Goal: Information Seeking & Learning: Learn about a topic

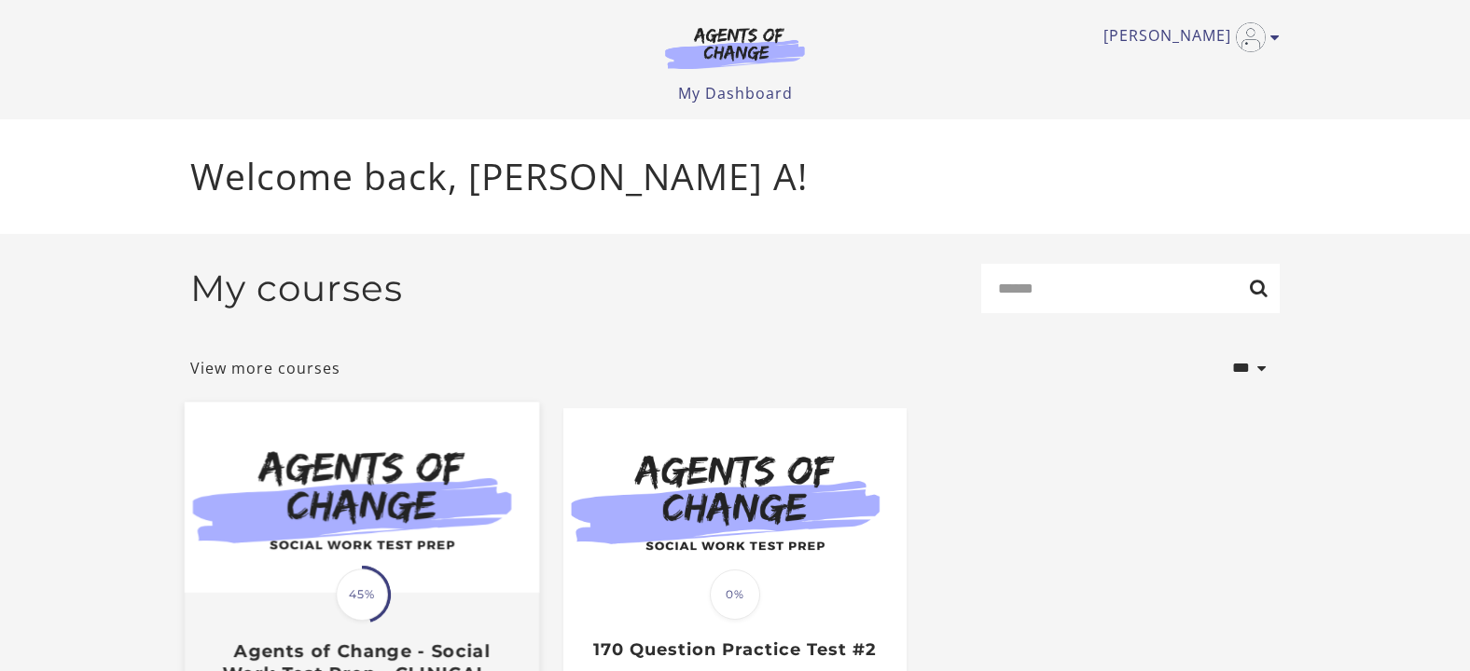
click at [415, 519] on img at bounding box center [362, 497] width 354 height 191
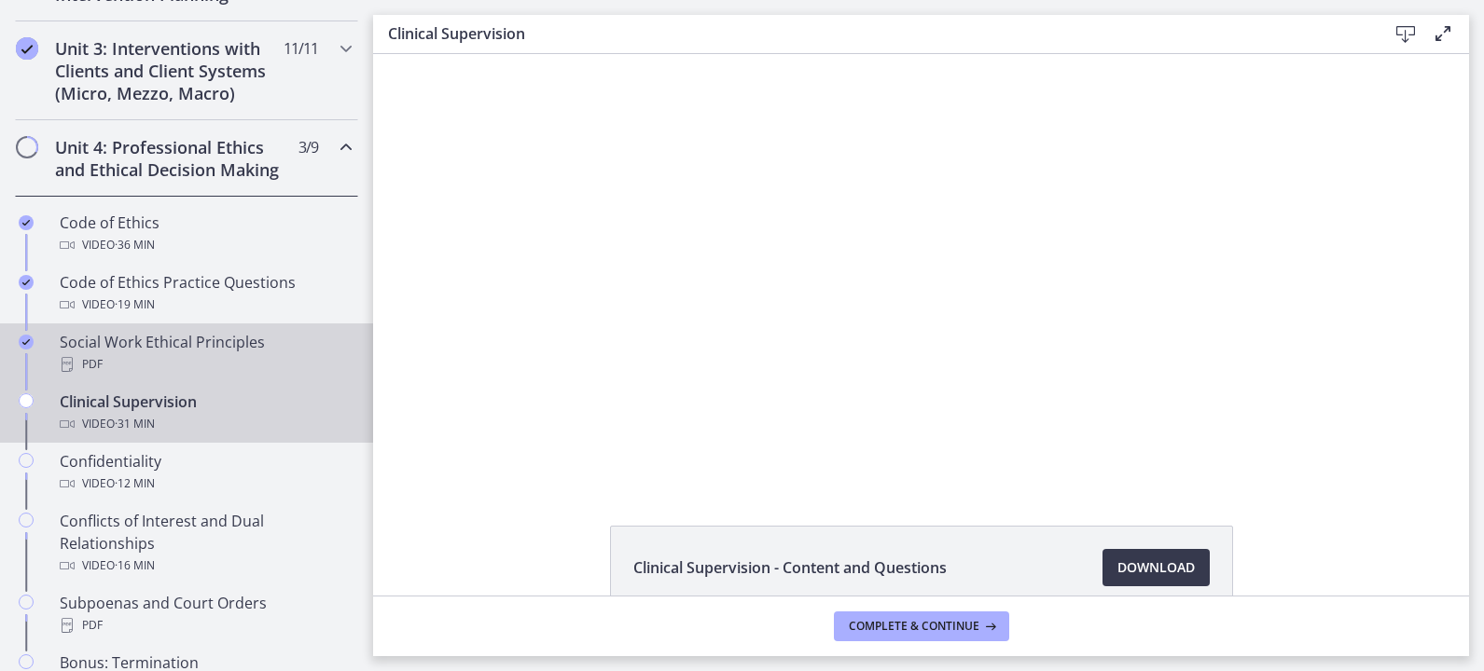
scroll to position [698, 0]
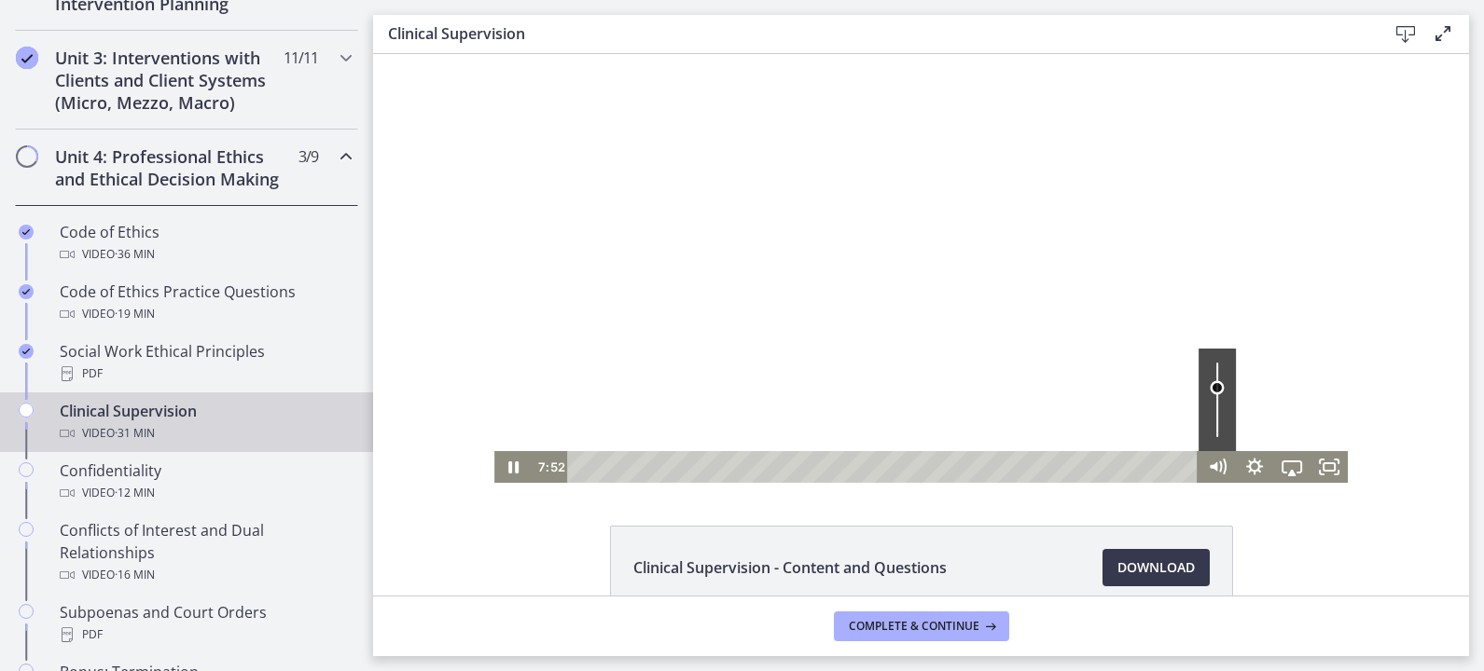
click at [1214, 388] on div "Volume" at bounding box center [1217, 388] width 14 height 14
click at [508, 464] on icon "Pause" at bounding box center [513, 468] width 10 height 12
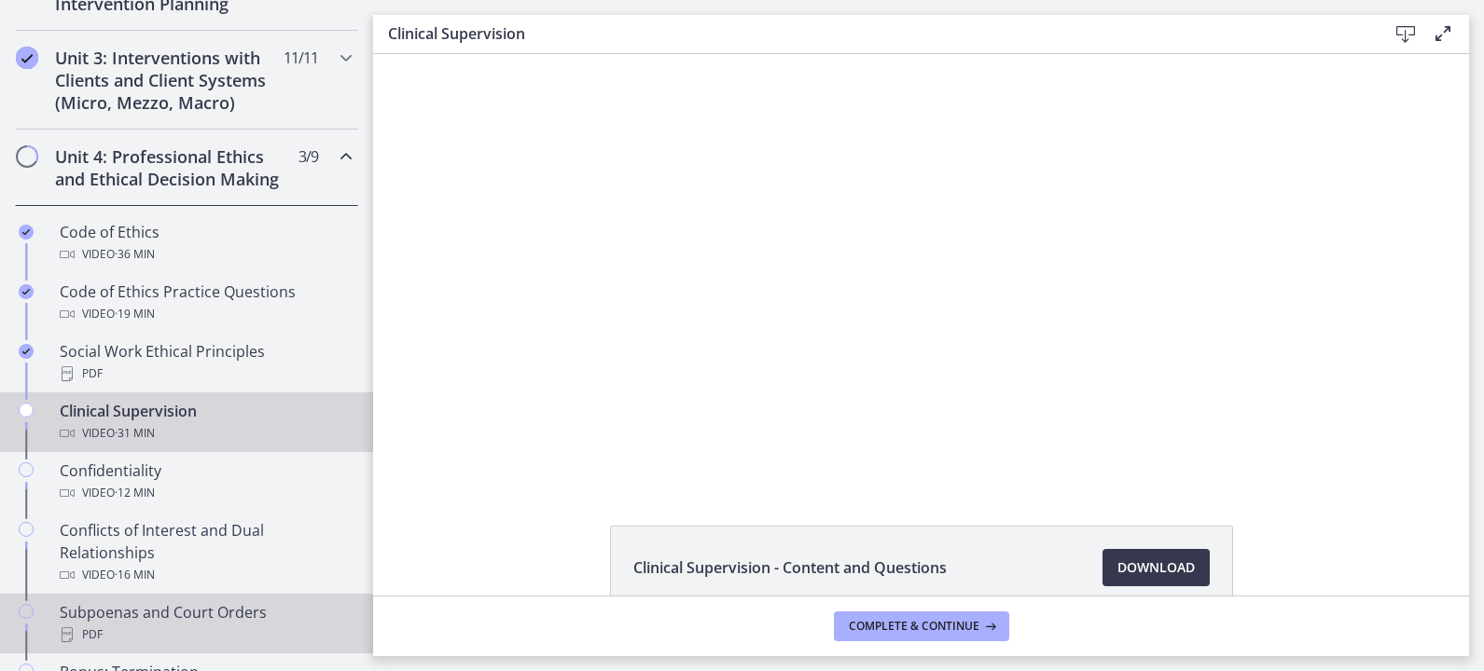
click at [232, 631] on div "Subpoenas and Court Orders PDF" at bounding box center [205, 624] width 291 height 45
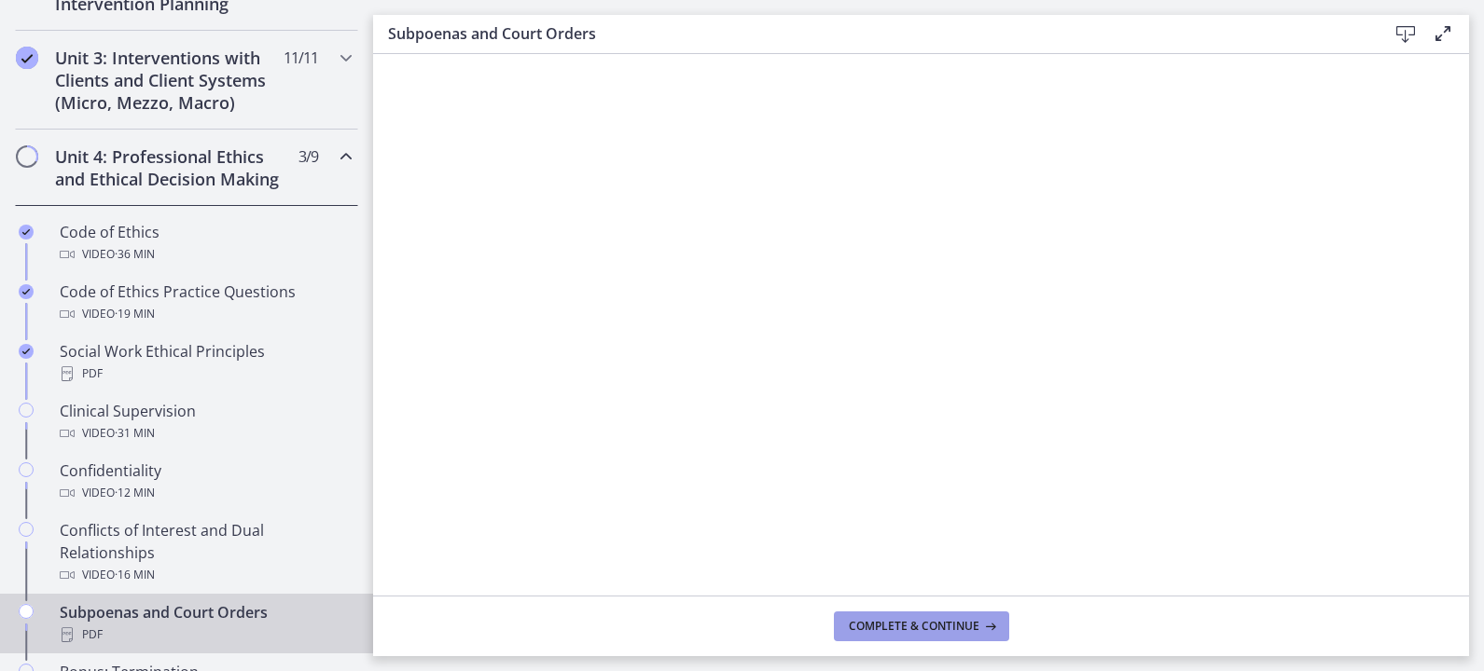
click at [930, 626] on span "Complete & continue" at bounding box center [914, 626] width 131 height 15
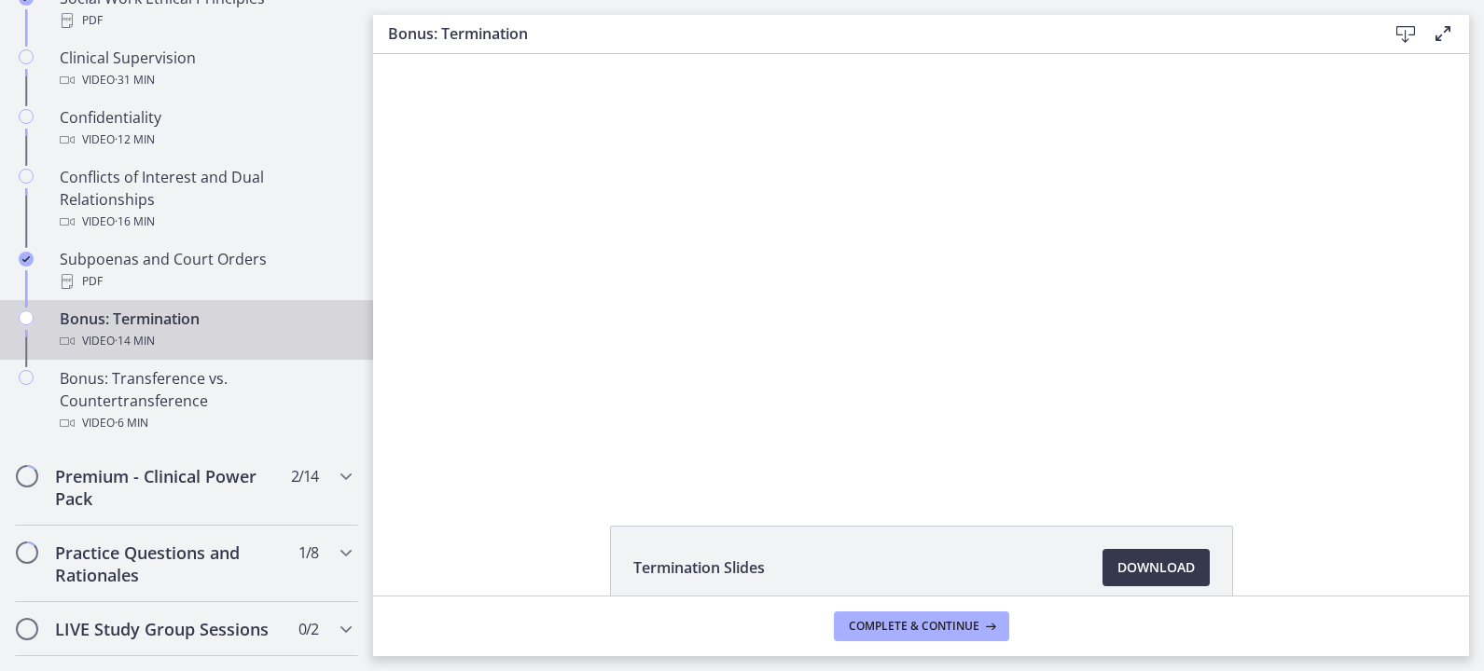
scroll to position [1070, 0]
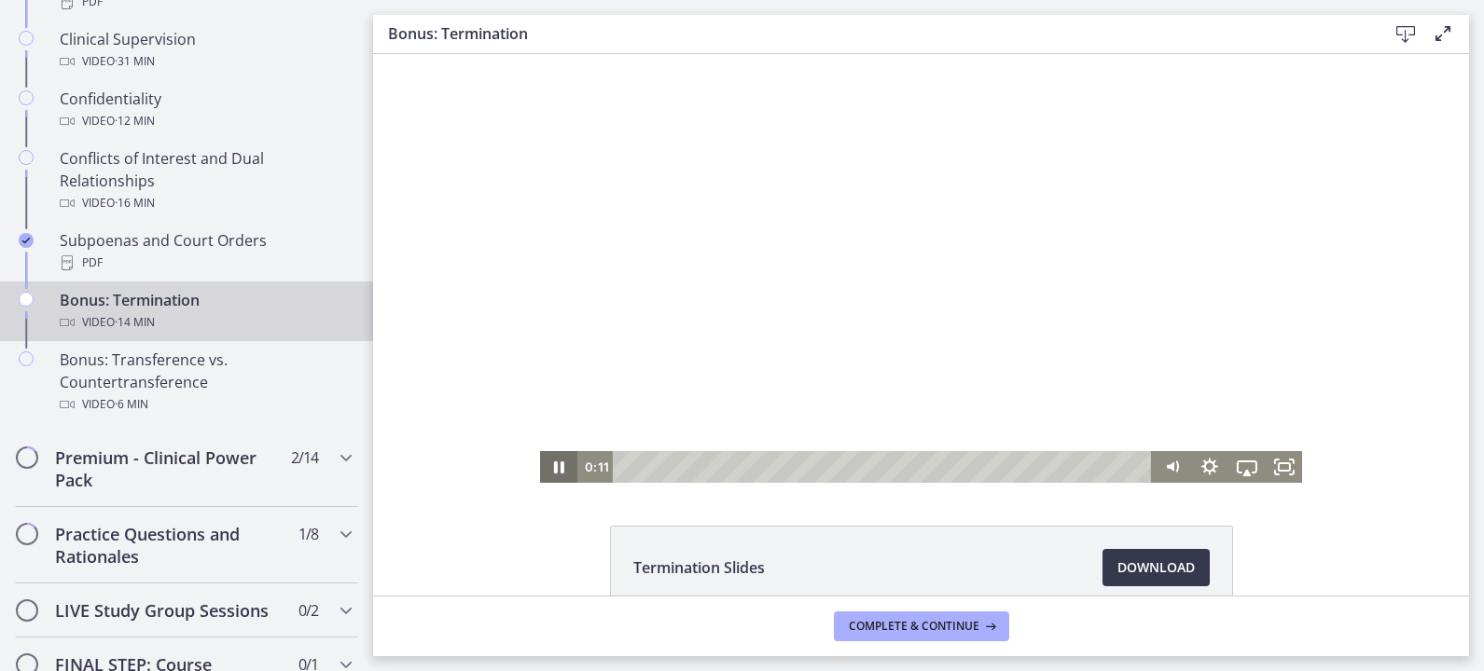
click at [554, 469] on icon "Pause" at bounding box center [559, 468] width 10 height 12
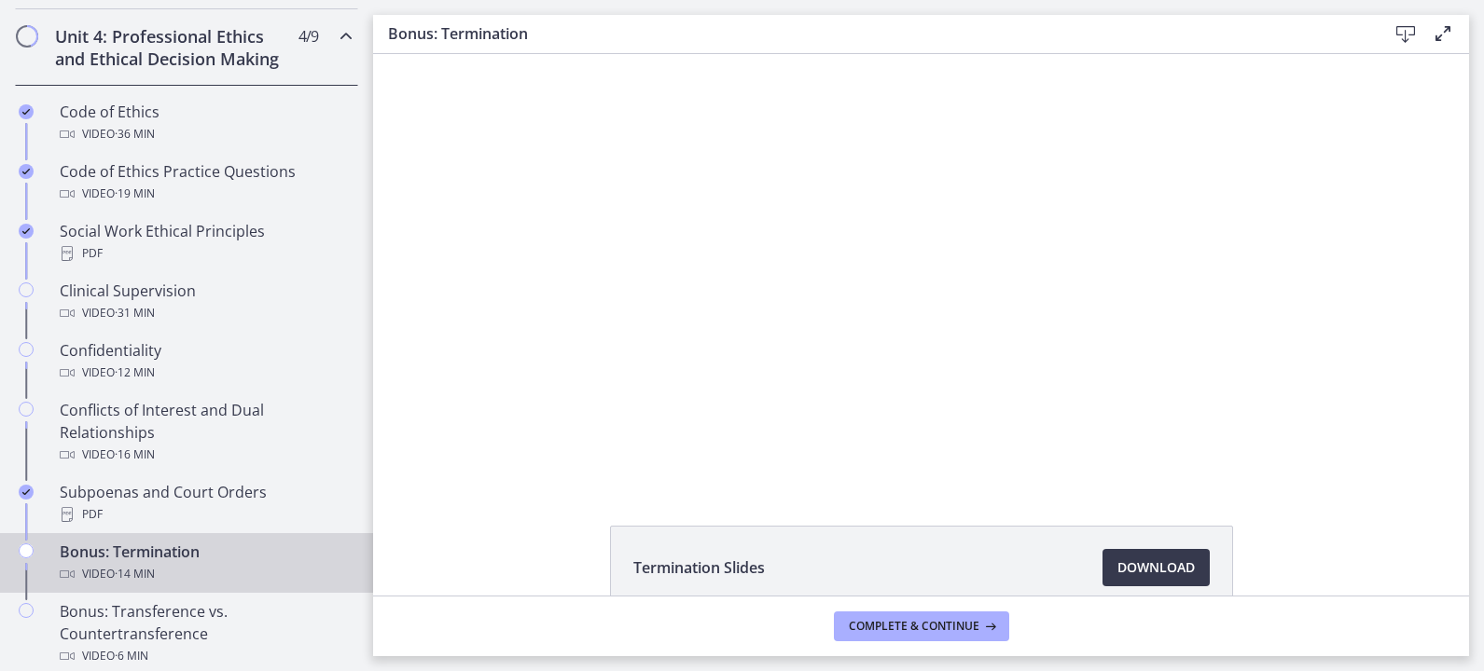
scroll to position [793, 0]
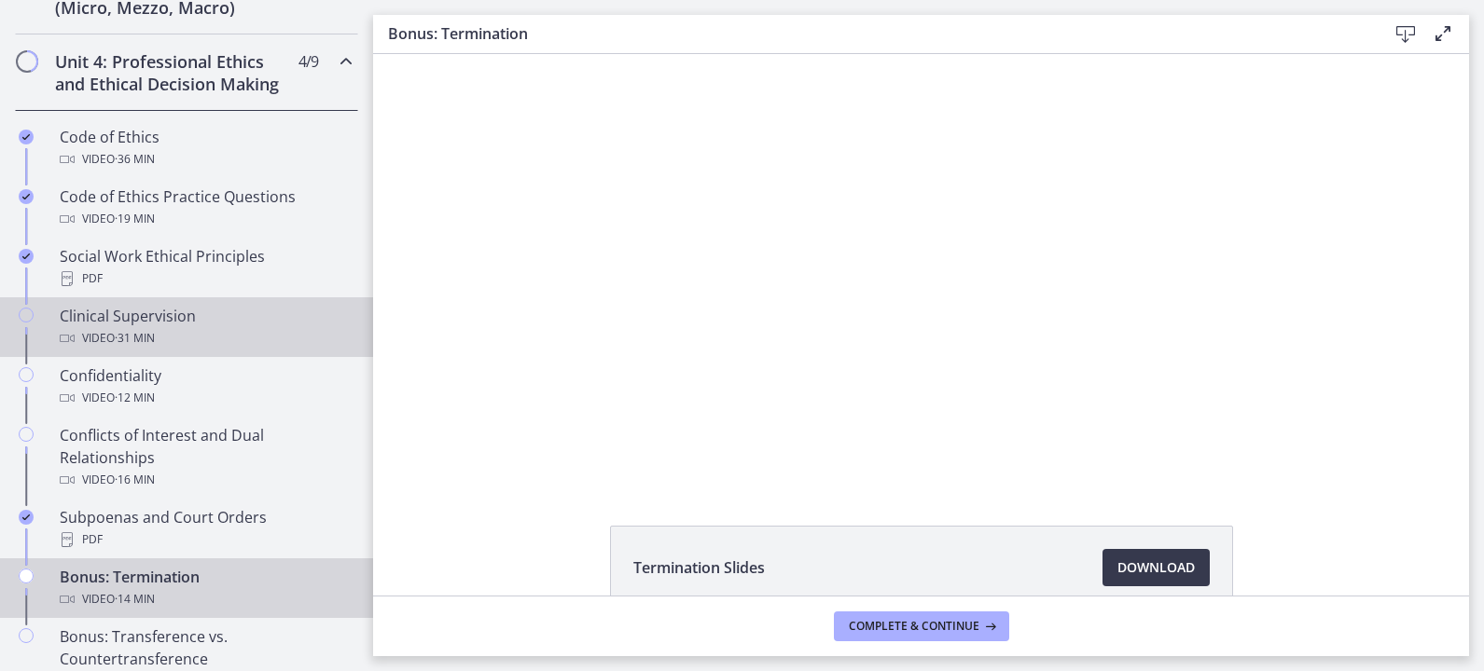
click at [234, 348] on div "Clinical Supervision Video · 31 min" at bounding box center [205, 327] width 291 height 45
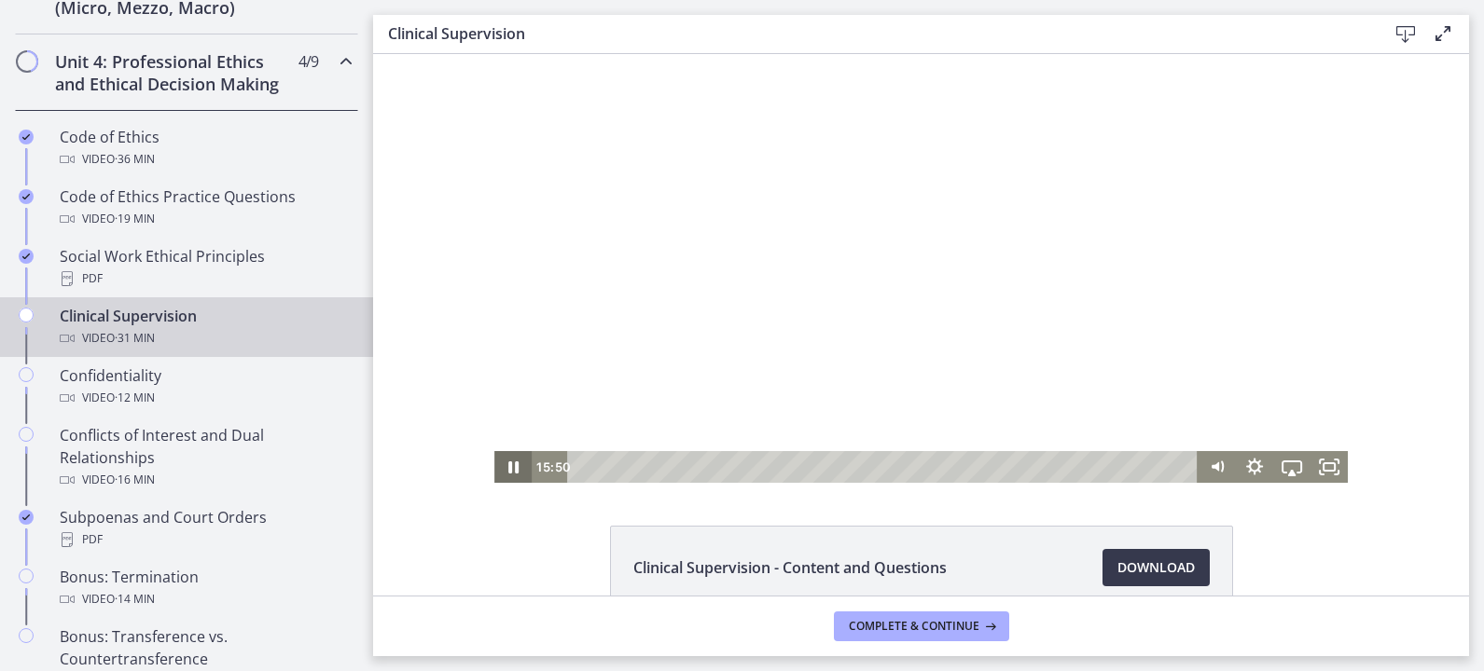
click at [508, 463] on icon "Pause" at bounding box center [513, 468] width 10 height 12
